Goal: Find specific page/section: Find specific page/section

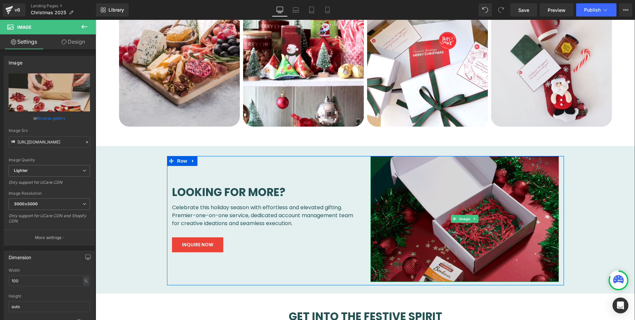
scroll to position [358, 0]
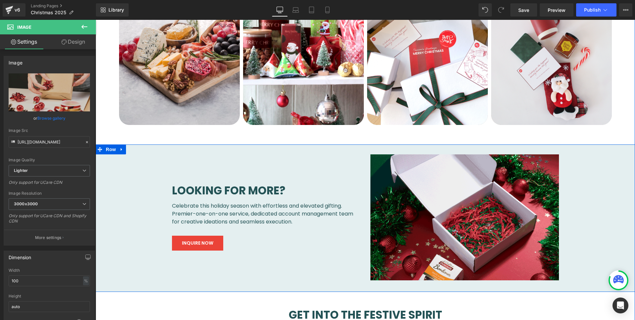
click at [134, 161] on div "looking for more? Heading Sustainability & local impact Heading Celebrate this …" at bounding box center [364, 213] width 519 height 139
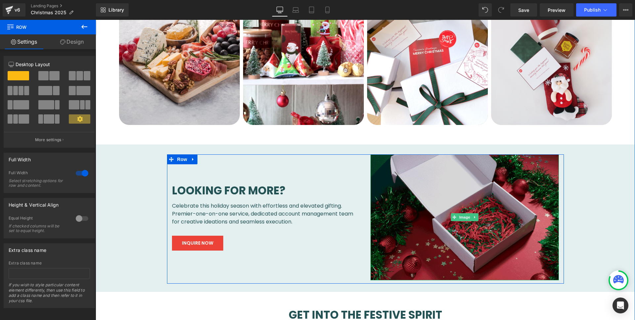
click at [449, 189] on img at bounding box center [464, 217] width 188 height 126
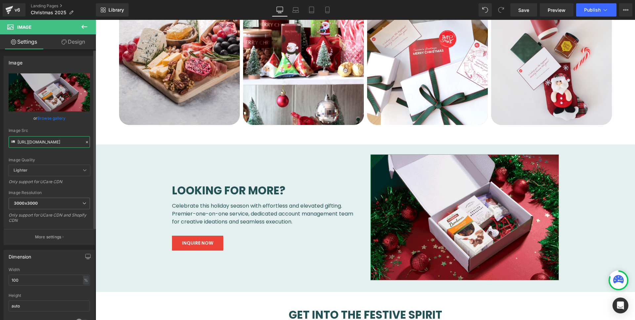
click at [45, 142] on input "[URL][DOMAIN_NAME]" at bounding box center [49, 142] width 81 height 12
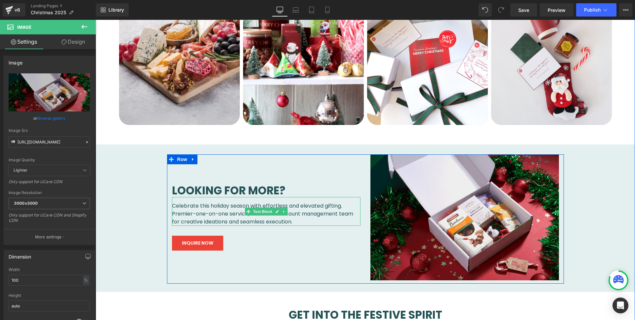
click at [214, 214] on span "Celebrate this holiday season with effortless and elevated gifting. Premier-one…" at bounding box center [262, 213] width 181 height 23
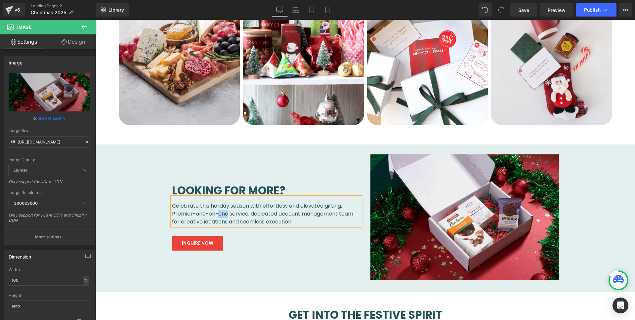
click at [214, 214] on span "Celebrate this holiday season with effortless and elevated gifting. Premier-one…" at bounding box center [262, 213] width 181 height 23
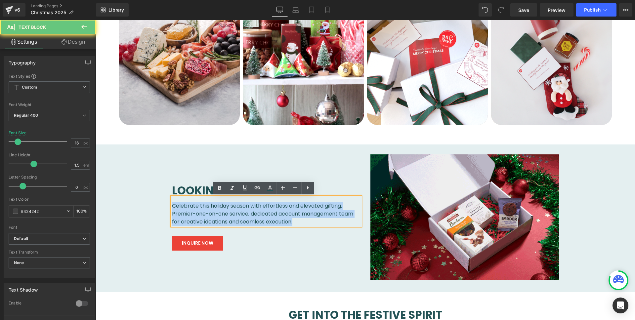
click at [214, 214] on span "Celebrate this holiday season with effortless and elevated gifting. Premier-one…" at bounding box center [262, 213] width 181 height 23
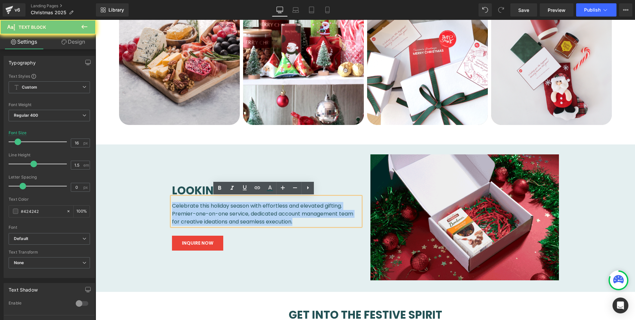
copy span "Celebrate this holiday season with effortless and elevated gifting. Premier-one…"
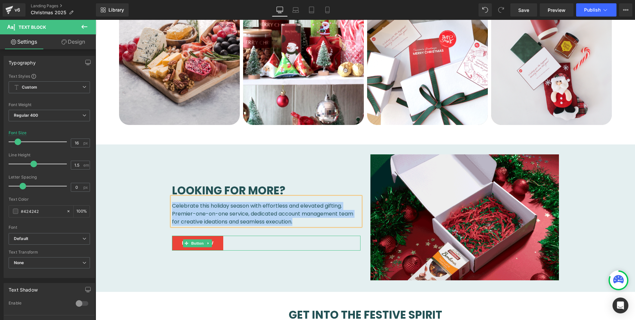
click at [225, 240] on div "INQUIRE NOW" at bounding box center [266, 243] width 188 height 15
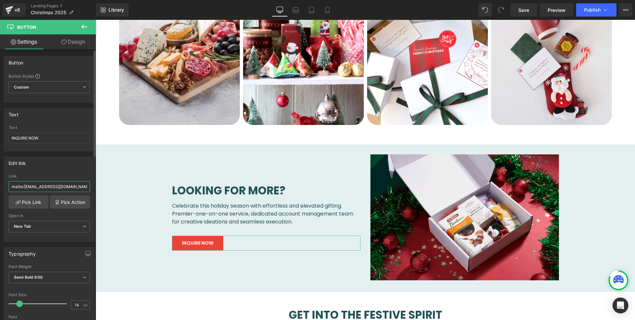
click at [48, 182] on input "mailto:[EMAIL_ADDRESS][DOMAIN_NAME]" at bounding box center [49, 186] width 81 height 11
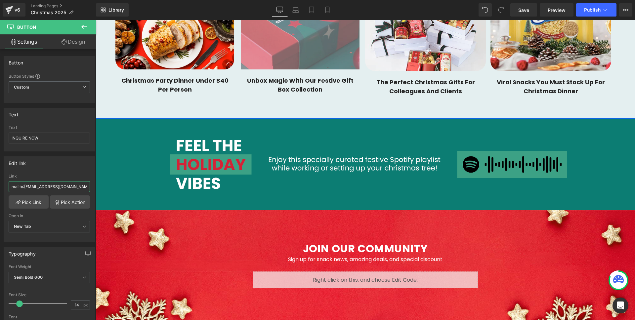
scroll to position [901, 0]
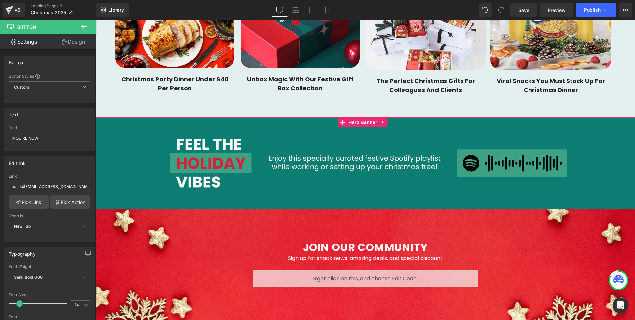
click at [318, 137] on div "Enjoy this specially curated festive Spotify playlist while working or setting …" at bounding box center [365, 163] width 539 height 92
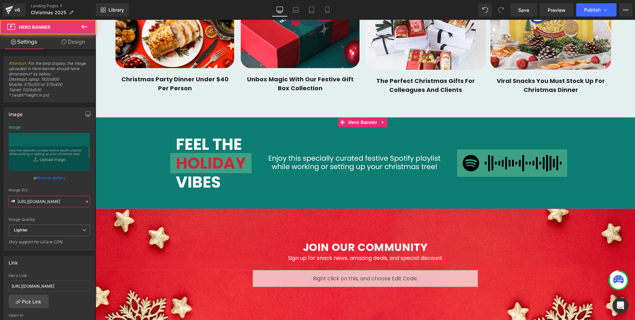
click at [58, 203] on input "[URL][DOMAIN_NAME]" at bounding box center [49, 202] width 81 height 12
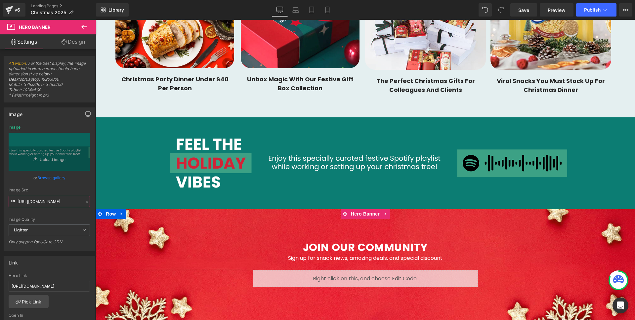
scroll to position [919, 0]
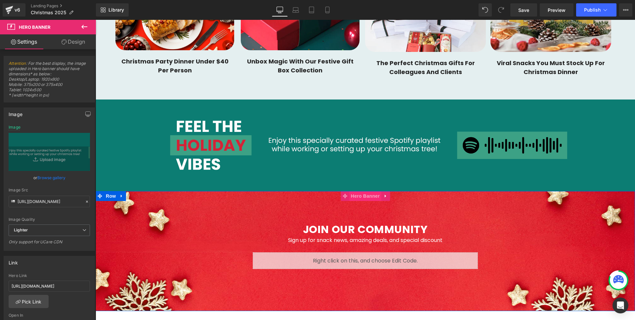
click at [366, 196] on span "Hero Banner" at bounding box center [365, 196] width 32 height 10
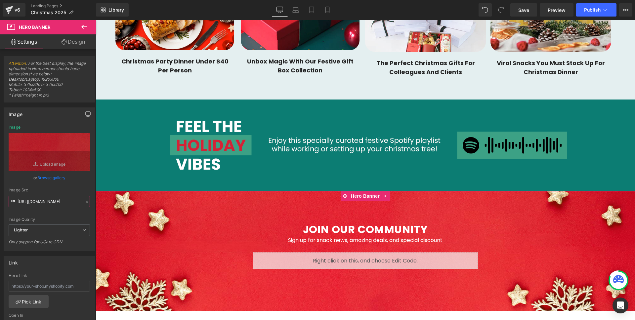
click at [52, 204] on input "[URL][DOMAIN_NAME]" at bounding box center [49, 202] width 81 height 12
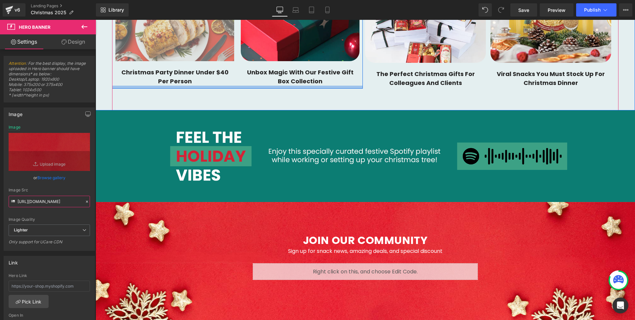
scroll to position [896, 0]
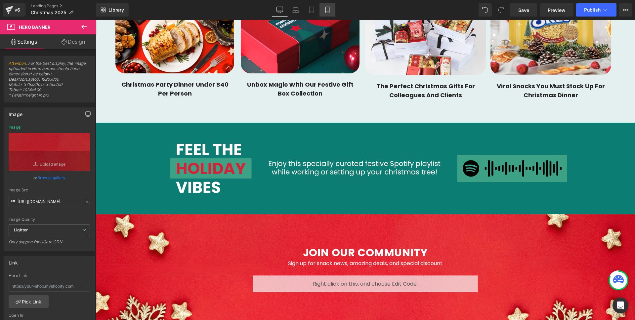
click at [331, 8] on link "Mobile" at bounding box center [327, 9] width 16 height 13
type input "[URL][DOMAIN_NAME]"
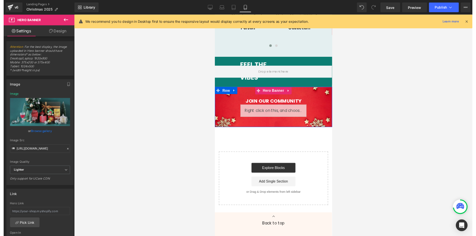
scroll to position [789, 0]
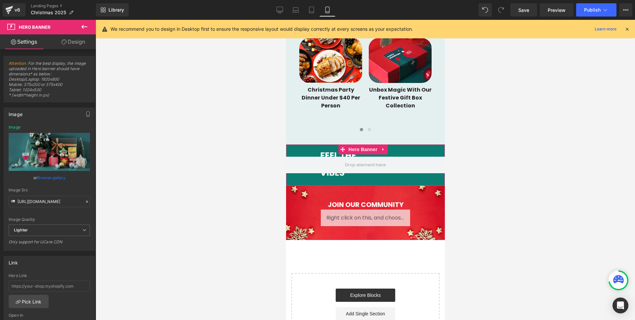
click at [400, 149] on div at bounding box center [365, 164] width 159 height 41
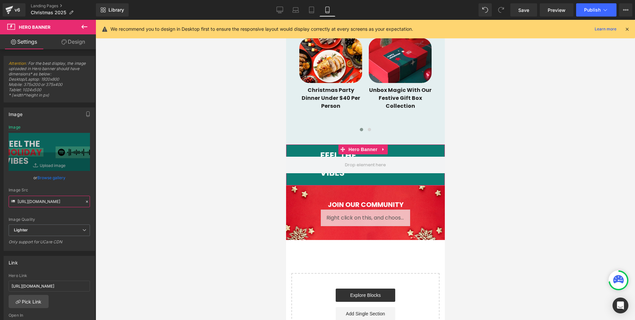
click at [54, 202] on input "[URL][DOMAIN_NAME]" at bounding box center [49, 202] width 81 height 12
click at [46, 199] on input "[URL][DOMAIN_NAME]" at bounding box center [49, 202] width 81 height 12
click at [45, 199] on input "[URL][DOMAIN_NAME]" at bounding box center [49, 202] width 81 height 12
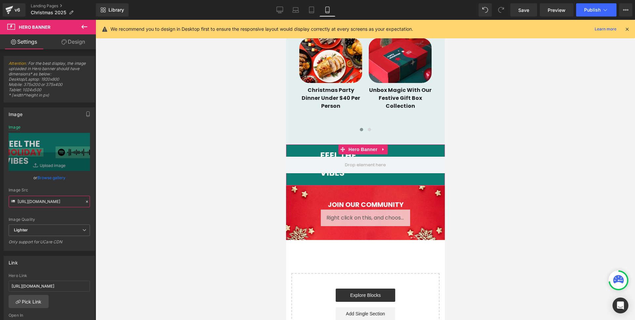
click at [45, 199] on input "[URL][DOMAIN_NAME]" at bounding box center [49, 202] width 81 height 12
